Goal: Find contact information: Find contact information

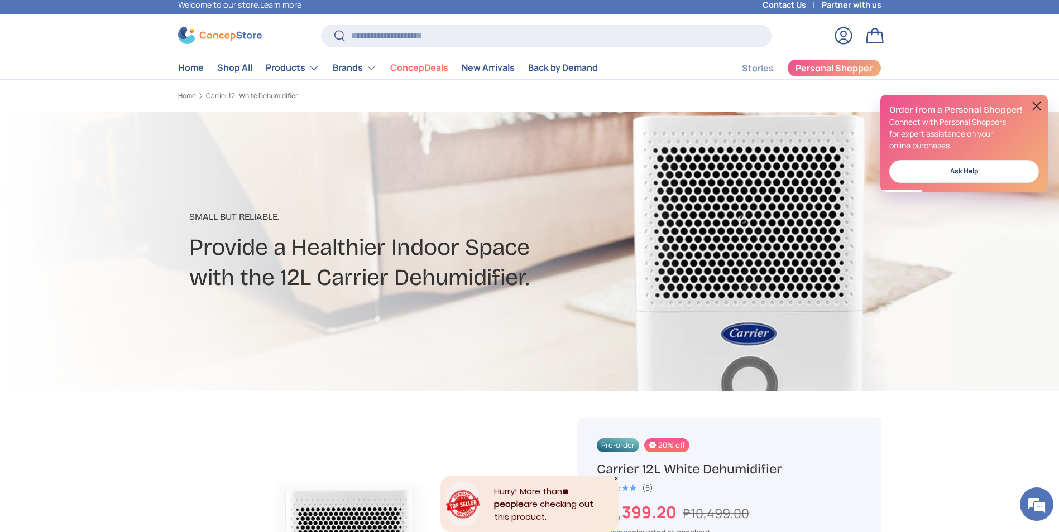
scroll to position [56, 0]
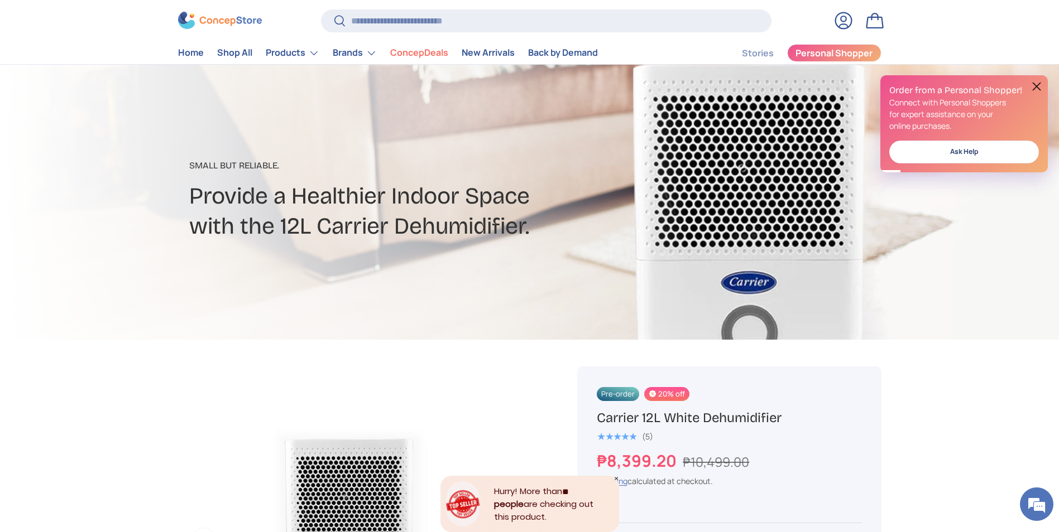
click at [1036, 85] on button at bounding box center [1036, 86] width 13 height 13
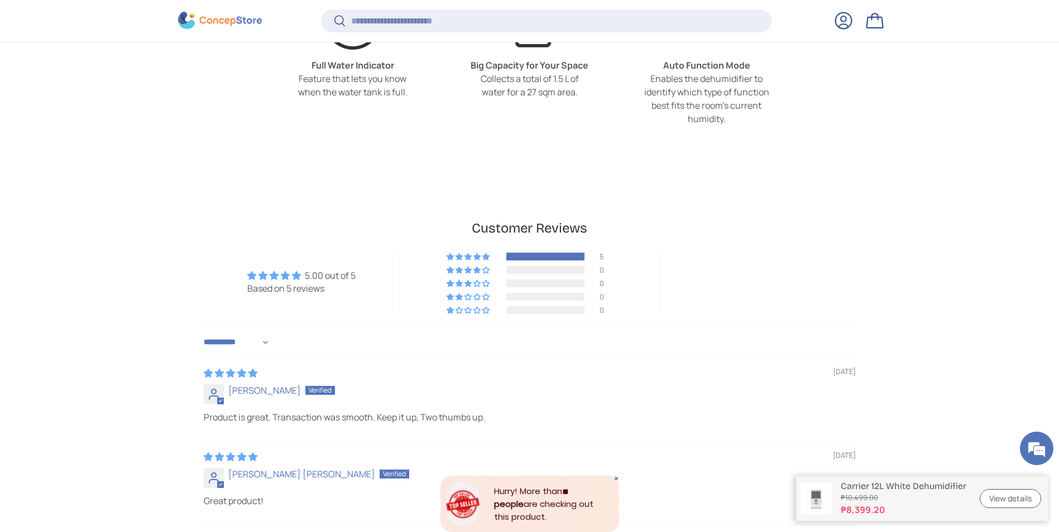
scroll to position [2565, 0]
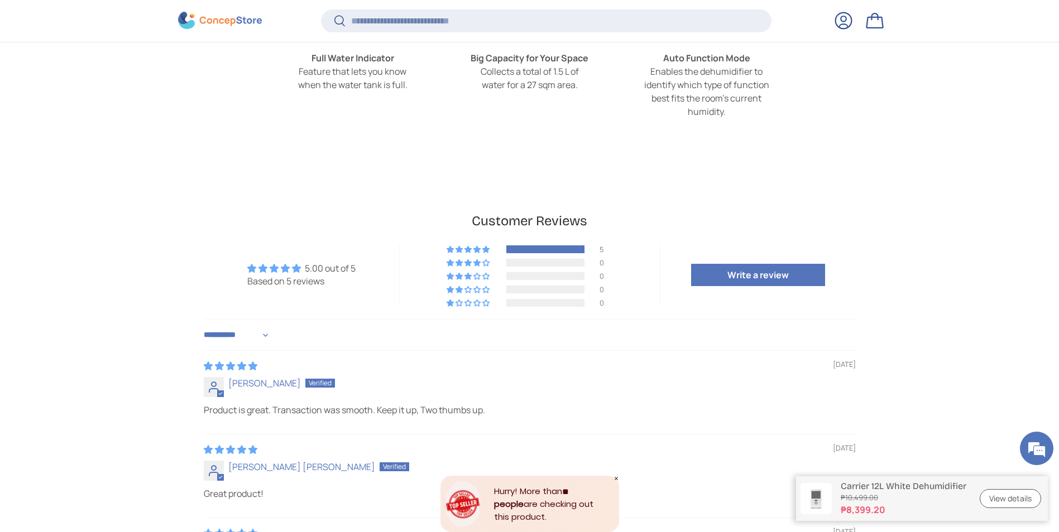
click at [1003, 496] on link "View details" at bounding box center [1009, 499] width 61 height 20
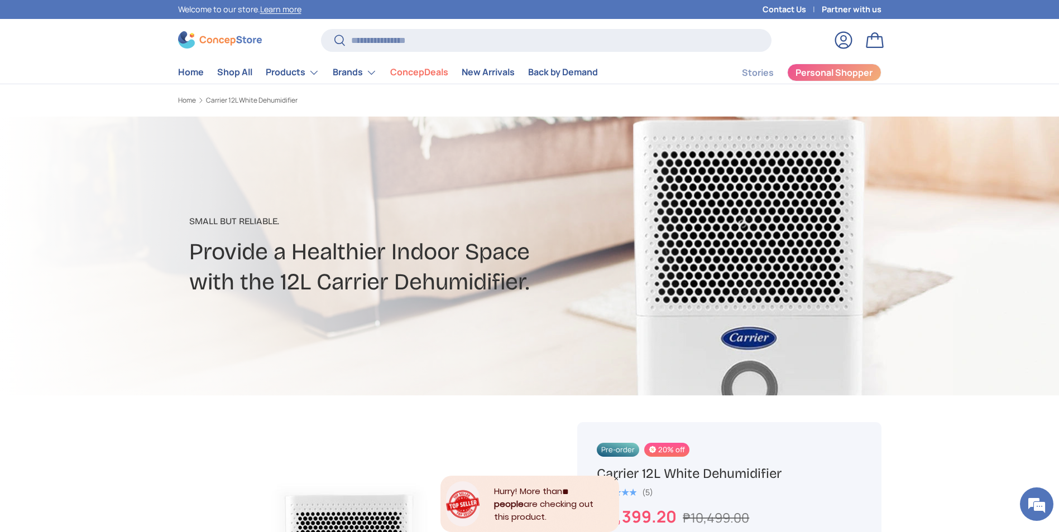
click at [781, 8] on link "Contact Us" at bounding box center [791, 9] width 59 height 12
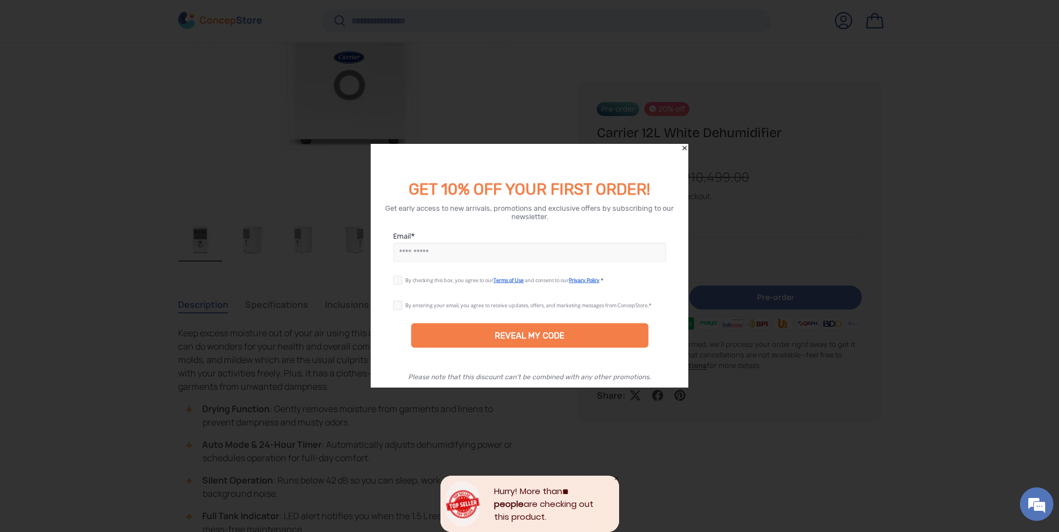
click at [683, 146] on icon "Close" at bounding box center [684, 149] width 8 height 8
